Goal: Task Accomplishment & Management: Manage account settings

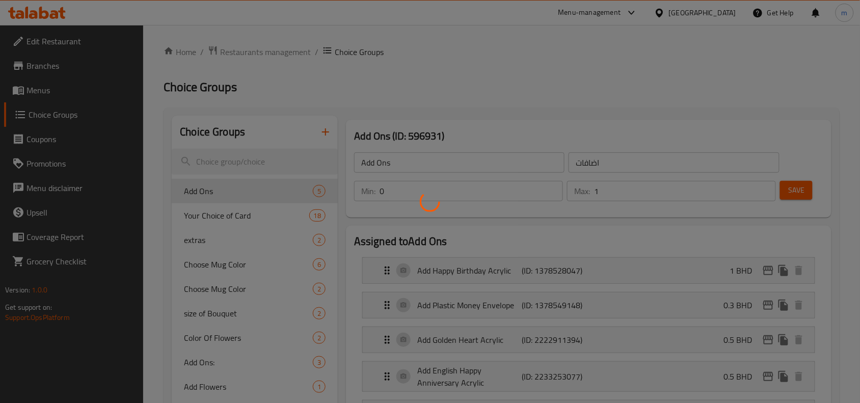
click at [709, 15] on div at bounding box center [430, 201] width 860 height 403
click at [702, 13] on div at bounding box center [430, 201] width 860 height 403
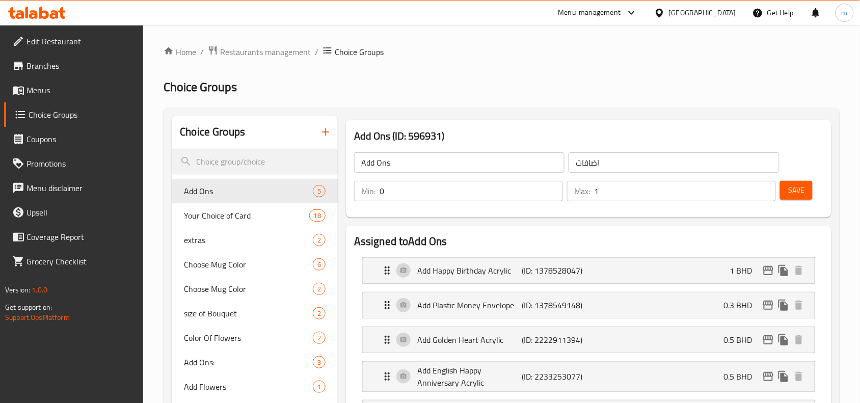
click at [52, 10] on icon at bounding box center [37, 13] width 58 height 12
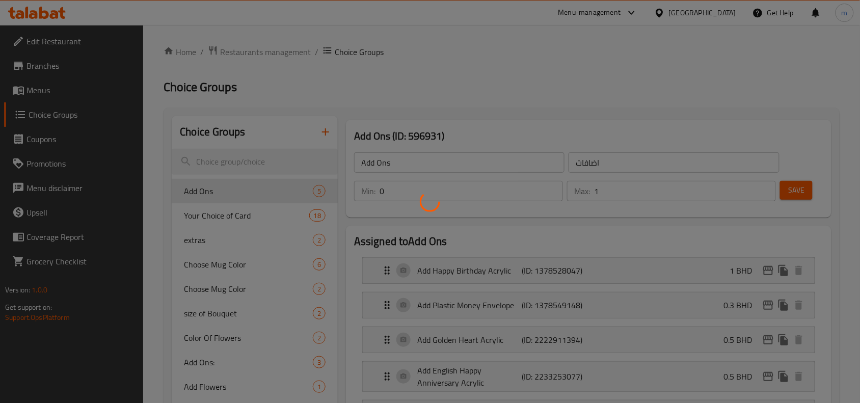
click at [42, 13] on div at bounding box center [430, 201] width 860 height 403
click at [46, 16] on div at bounding box center [430, 201] width 860 height 403
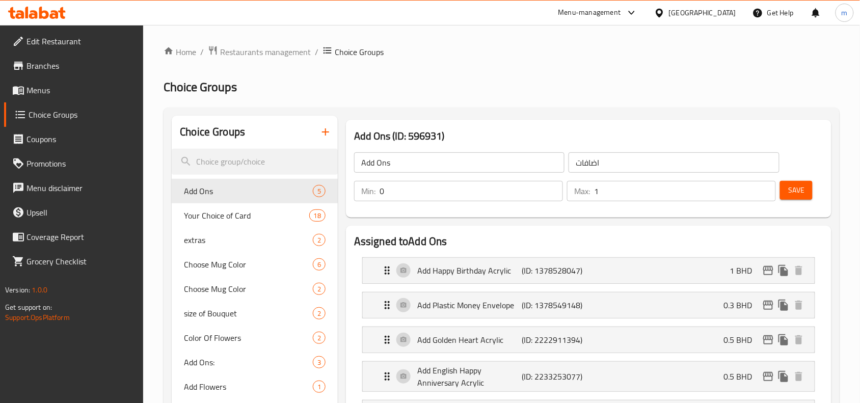
click at [709, 4] on div "[GEOGRAPHIC_DATA]" at bounding box center [695, 13] width 98 height 24
click at [665, 9] on icon at bounding box center [659, 13] width 11 height 11
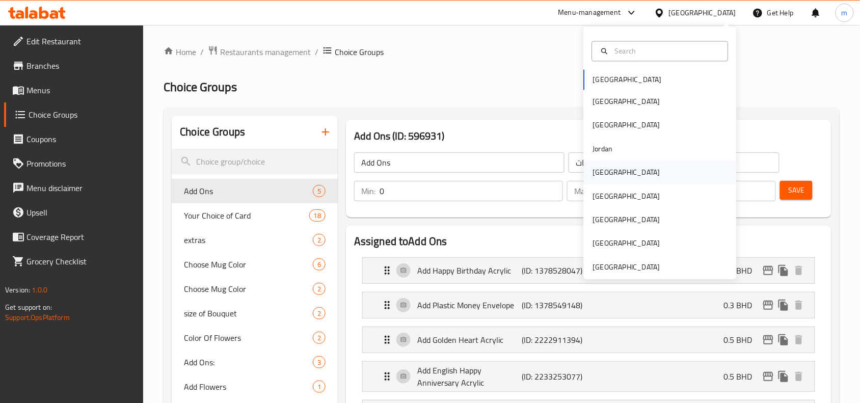
click at [604, 169] on div "Kuwait" at bounding box center [626, 172] width 67 height 11
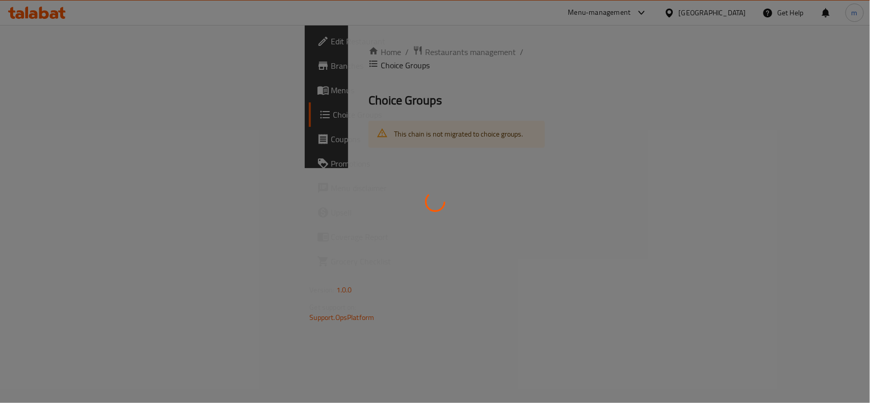
click at [723, 12] on div at bounding box center [435, 201] width 870 height 403
click at [679, 56] on div at bounding box center [435, 201] width 870 height 403
click at [28, 14] on div at bounding box center [435, 201] width 870 height 403
click at [42, 21] on div at bounding box center [435, 201] width 870 height 403
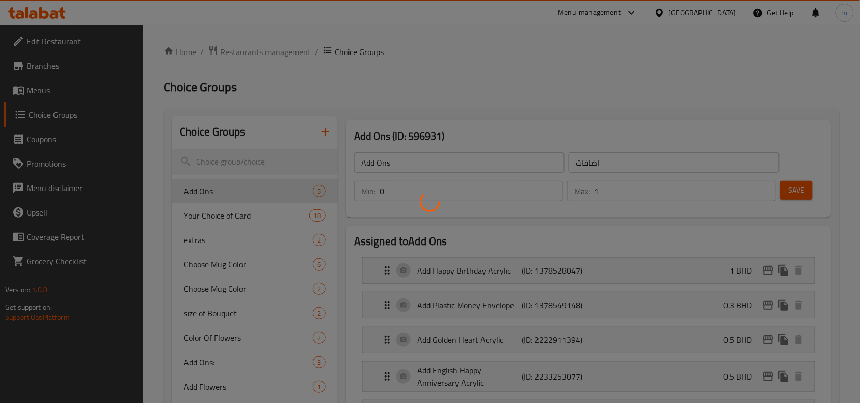
click at [31, 9] on div at bounding box center [430, 201] width 860 height 403
click at [41, 13] on div at bounding box center [430, 201] width 860 height 403
click at [52, 13] on div at bounding box center [430, 201] width 860 height 403
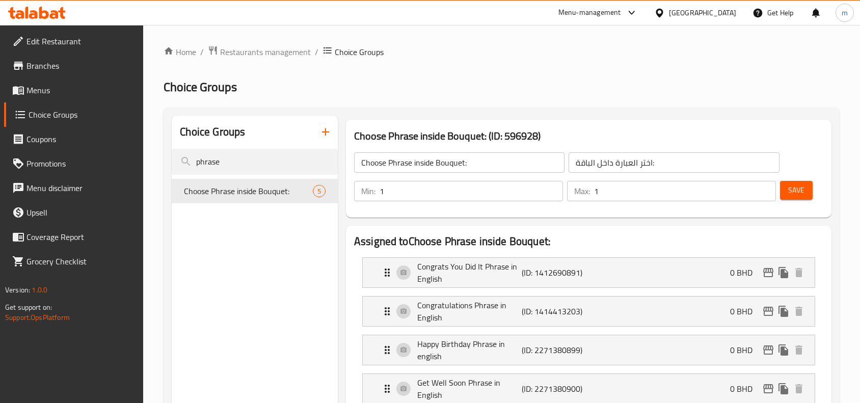
scroll to position [64, 0]
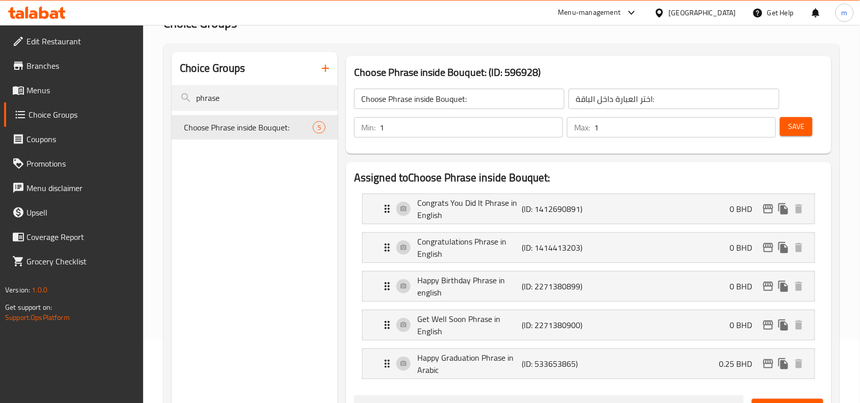
drag, startPoint x: 0, startPoint y: 0, endPoint x: 47, endPoint y: 6, distance: 47.8
click at [47, 7] on icon at bounding box center [37, 13] width 58 height 12
